Goal: Unclear

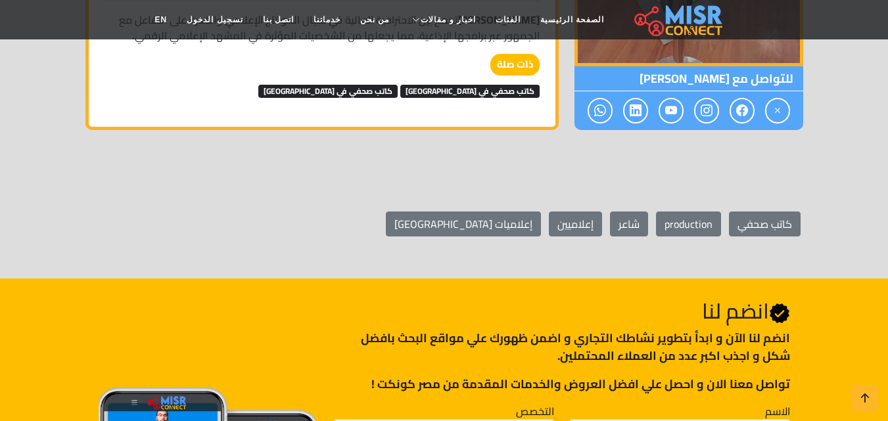
scroll to position [1341, 0]
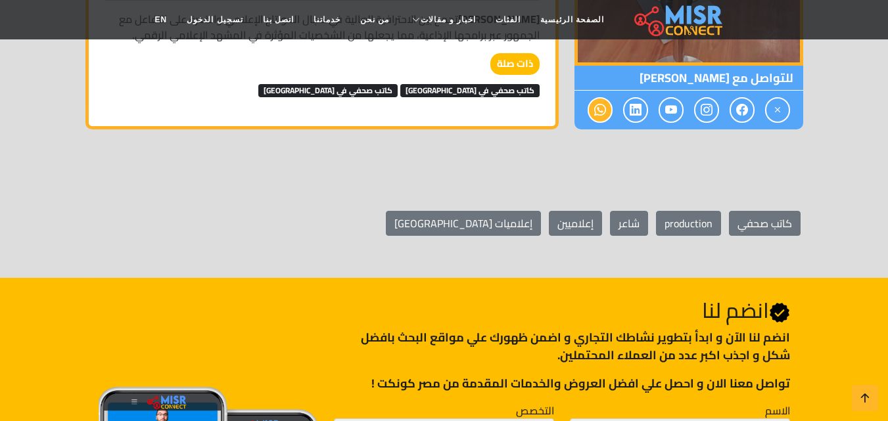
click at [596, 116] on icon at bounding box center [600, 110] width 12 height 22
click at [605, 108] on icon at bounding box center [600, 110] width 12 height 22
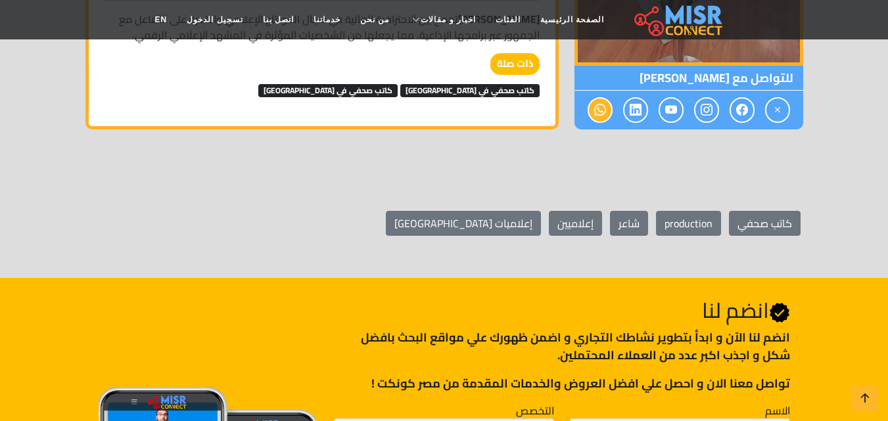
click at [605, 108] on icon at bounding box center [600, 110] width 12 height 22
click at [641, 108] on span at bounding box center [635, 110] width 25 height 26
click at [665, 110] on icon at bounding box center [671, 110] width 12 height 22
click at [747, 111] on icon at bounding box center [742, 110] width 12 height 22
